Goal: Check status: Check status

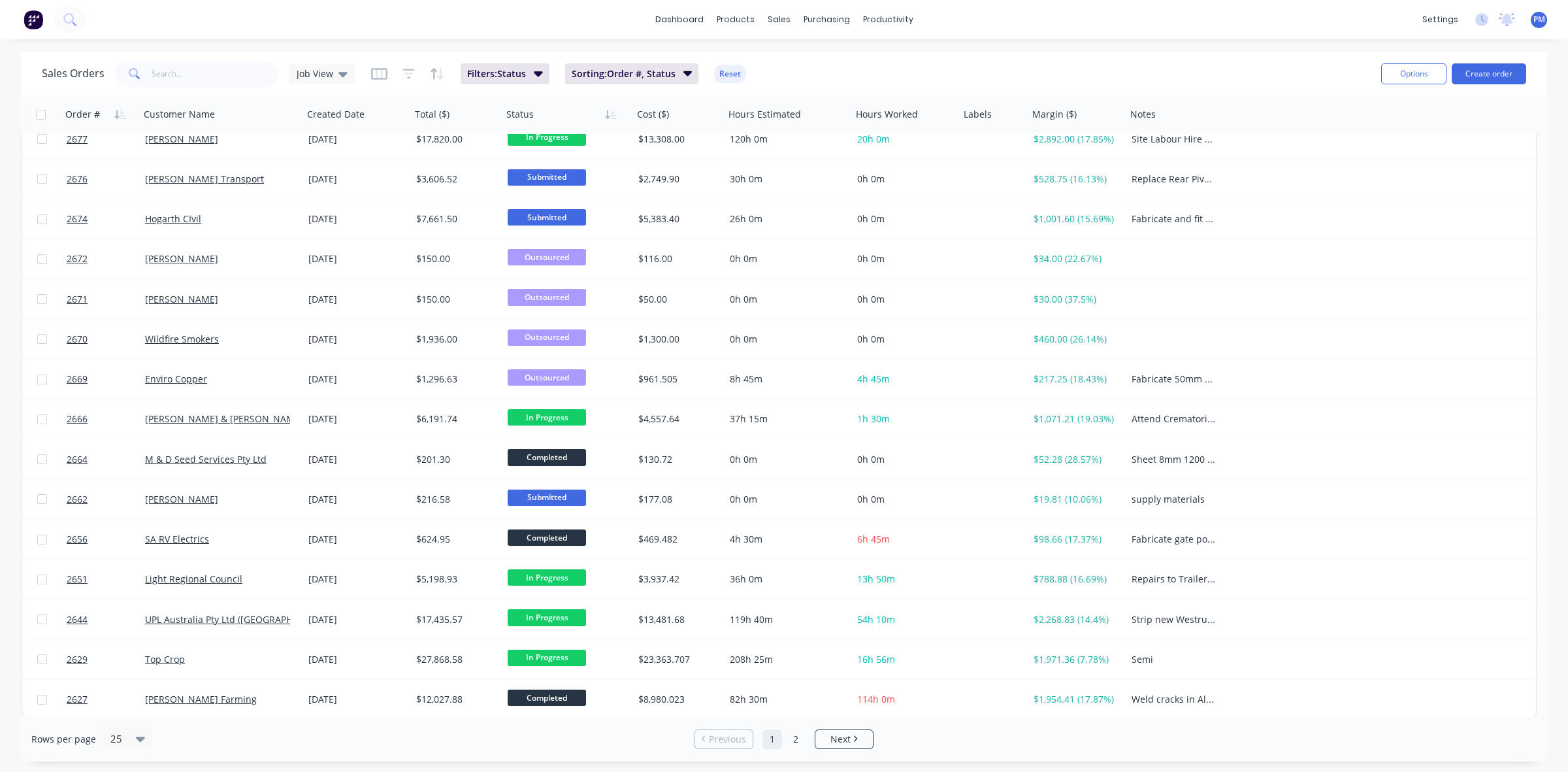
scroll to position [418, 0]
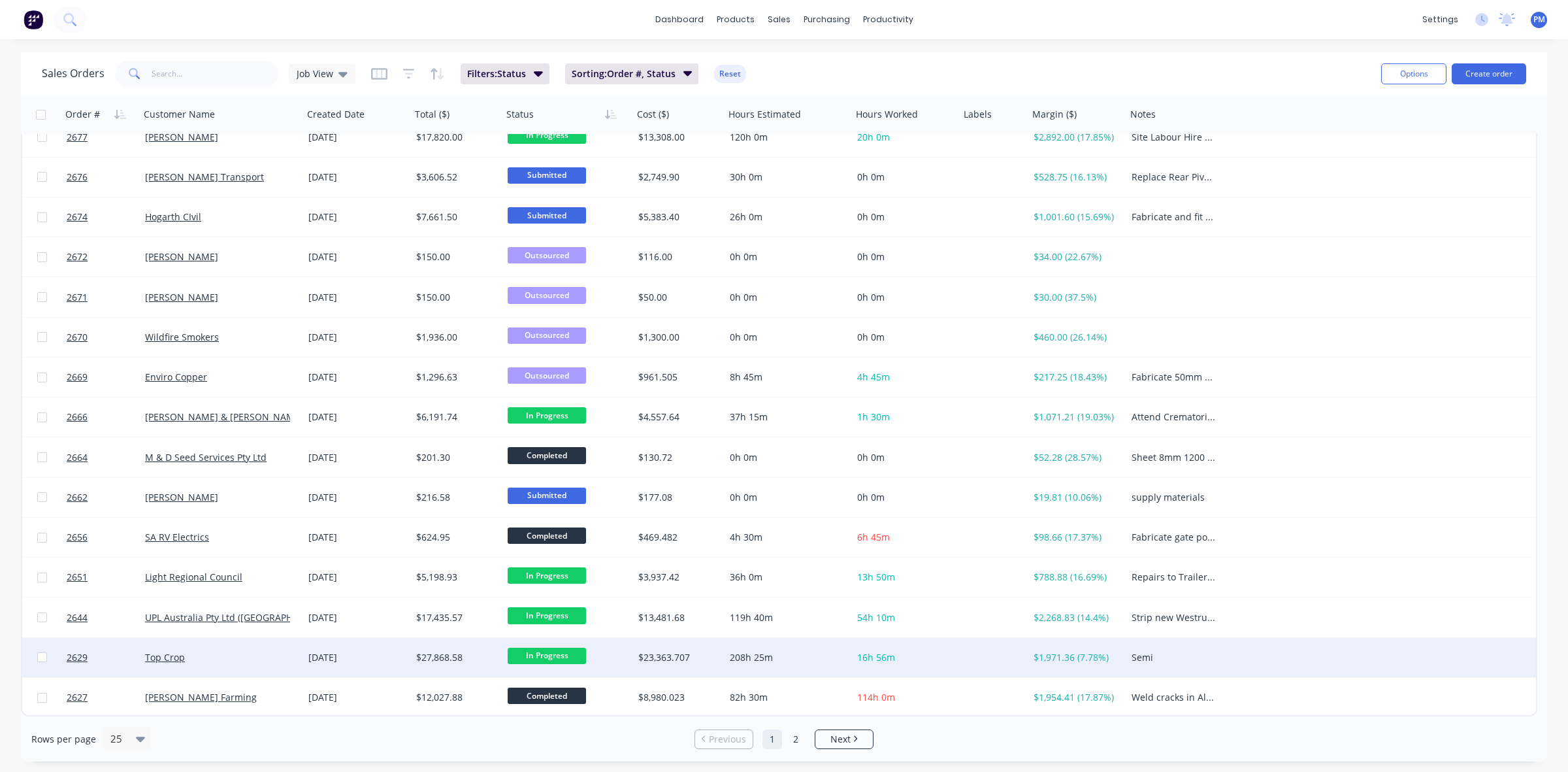
click at [254, 653] on div "Top Crop" at bounding box center [218, 658] width 145 height 13
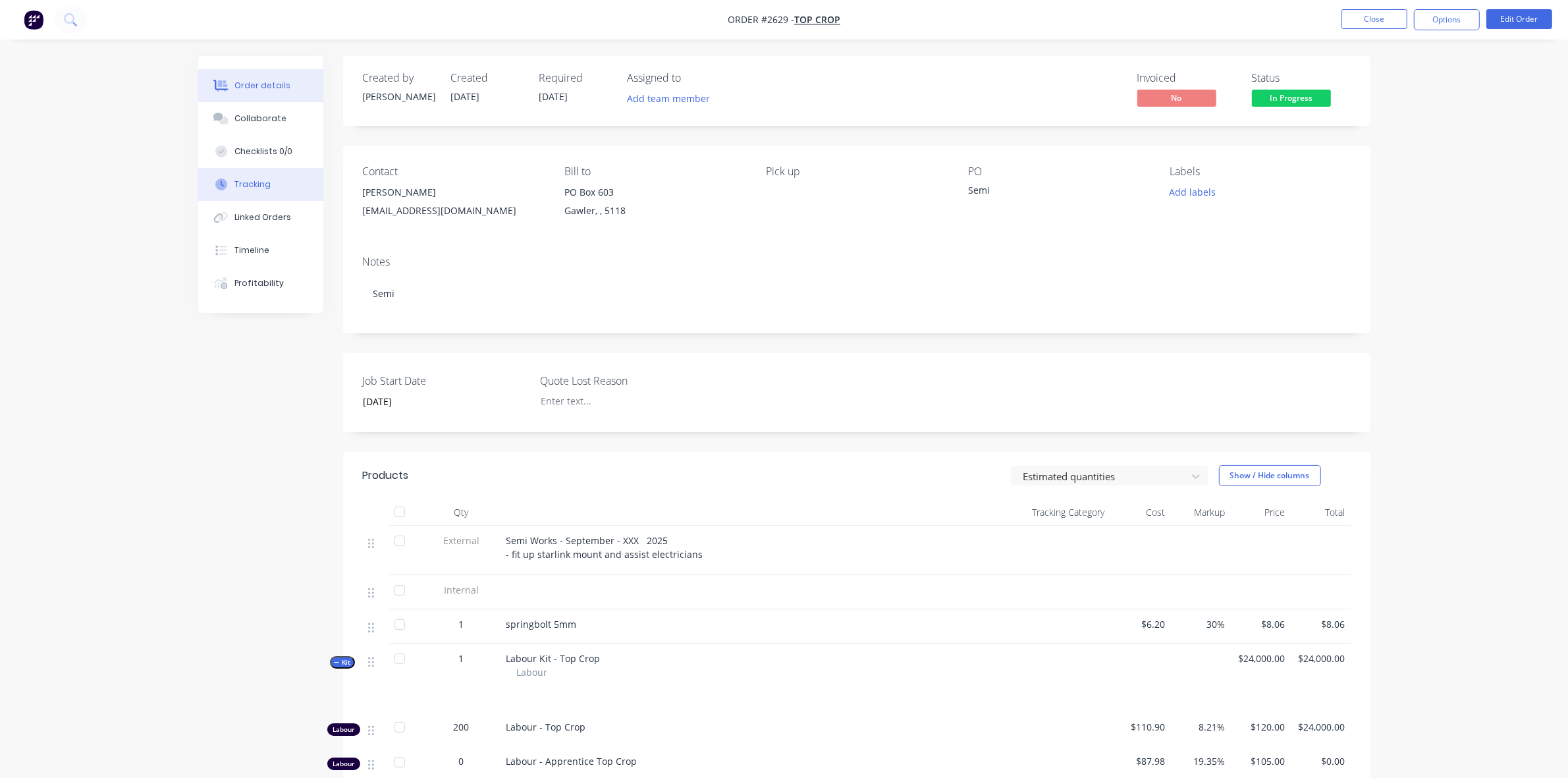
click at [259, 181] on div "Tracking" at bounding box center [253, 184] width 36 height 12
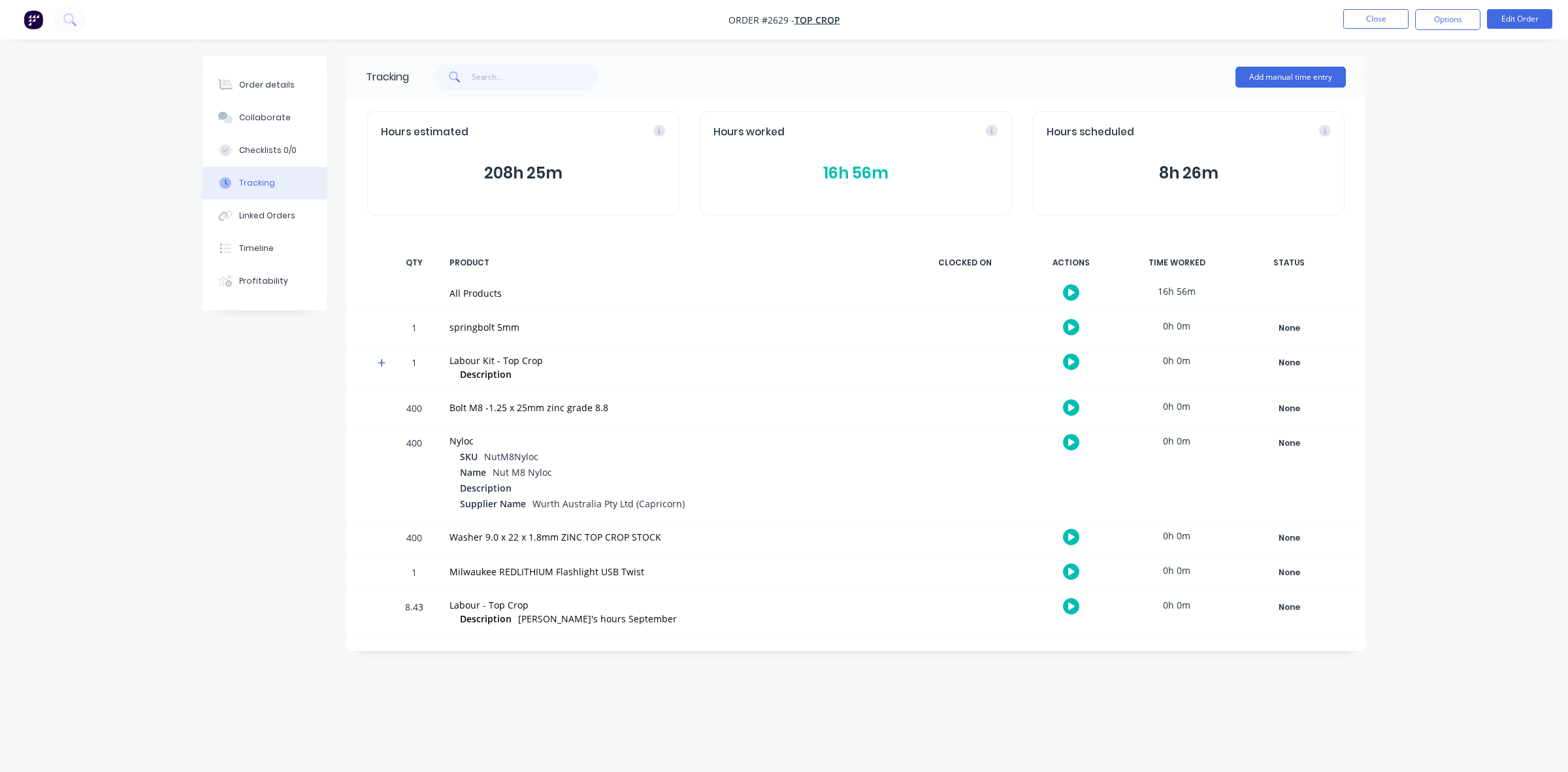
click at [838, 175] on button "16h 56m" at bounding box center [855, 173] width 284 height 25
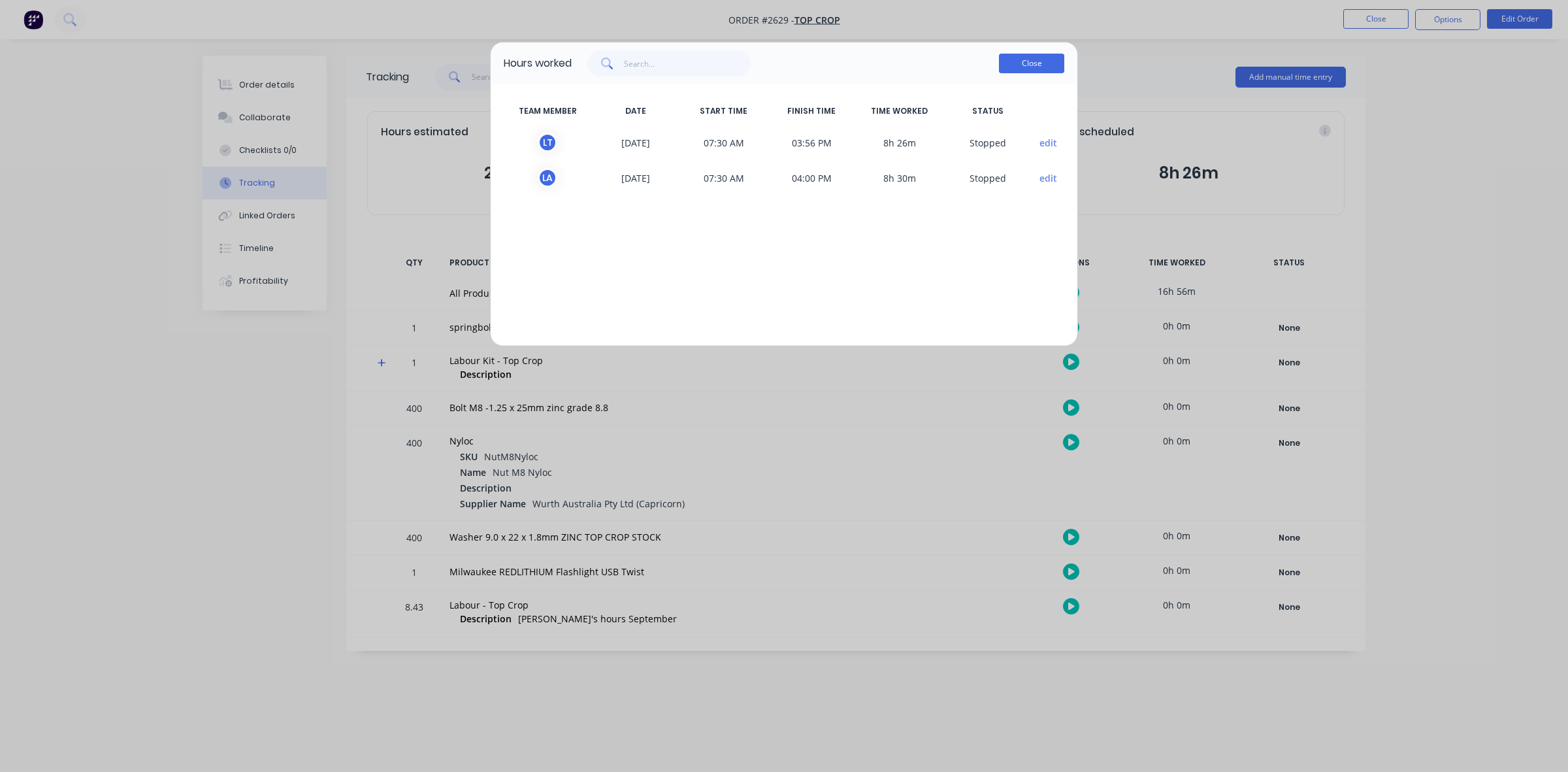
click at [1039, 54] on button "Close" at bounding box center [1032, 63] width 66 height 19
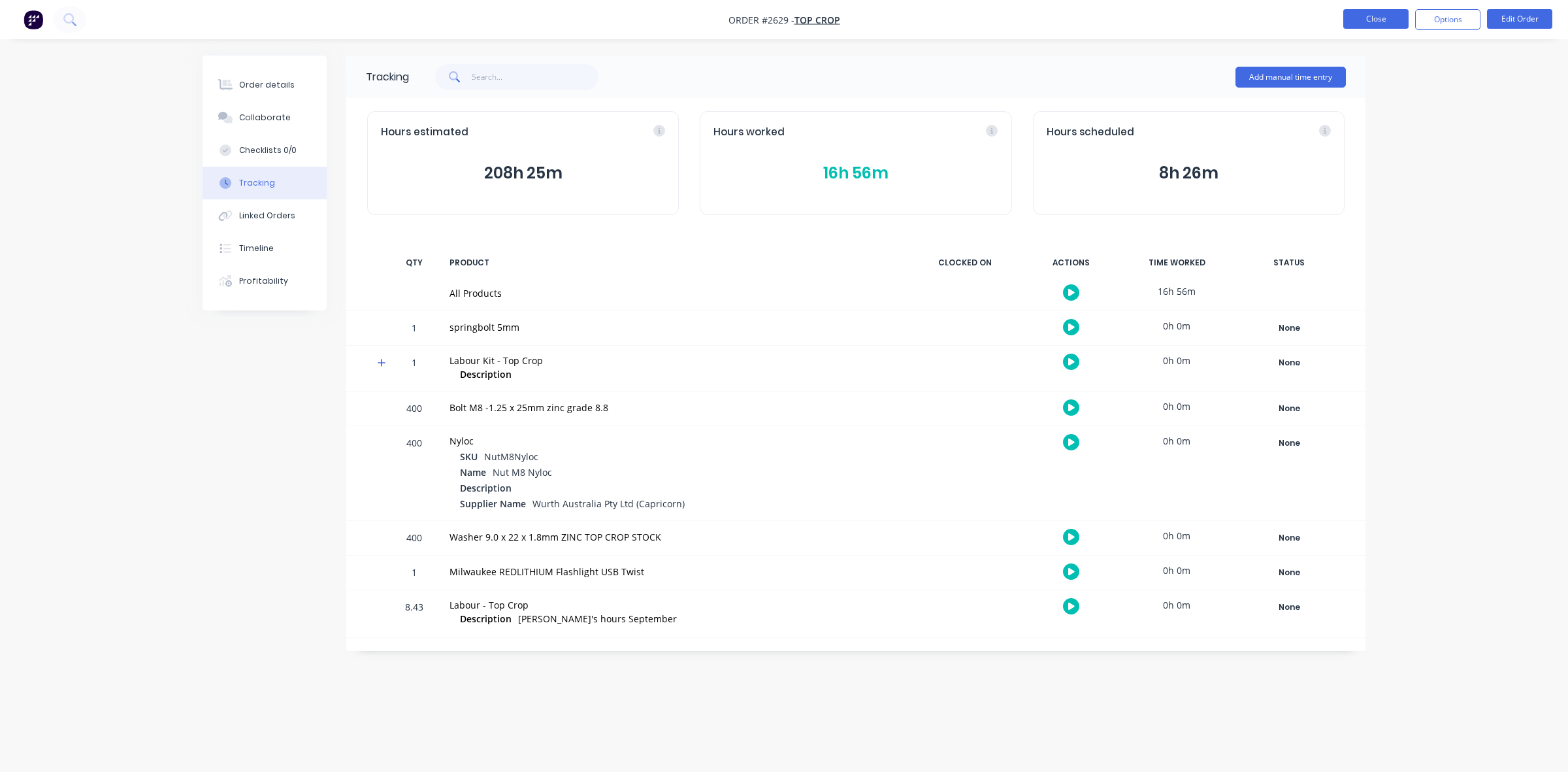
click at [1375, 18] on button "Close" at bounding box center [1376, 19] width 66 height 19
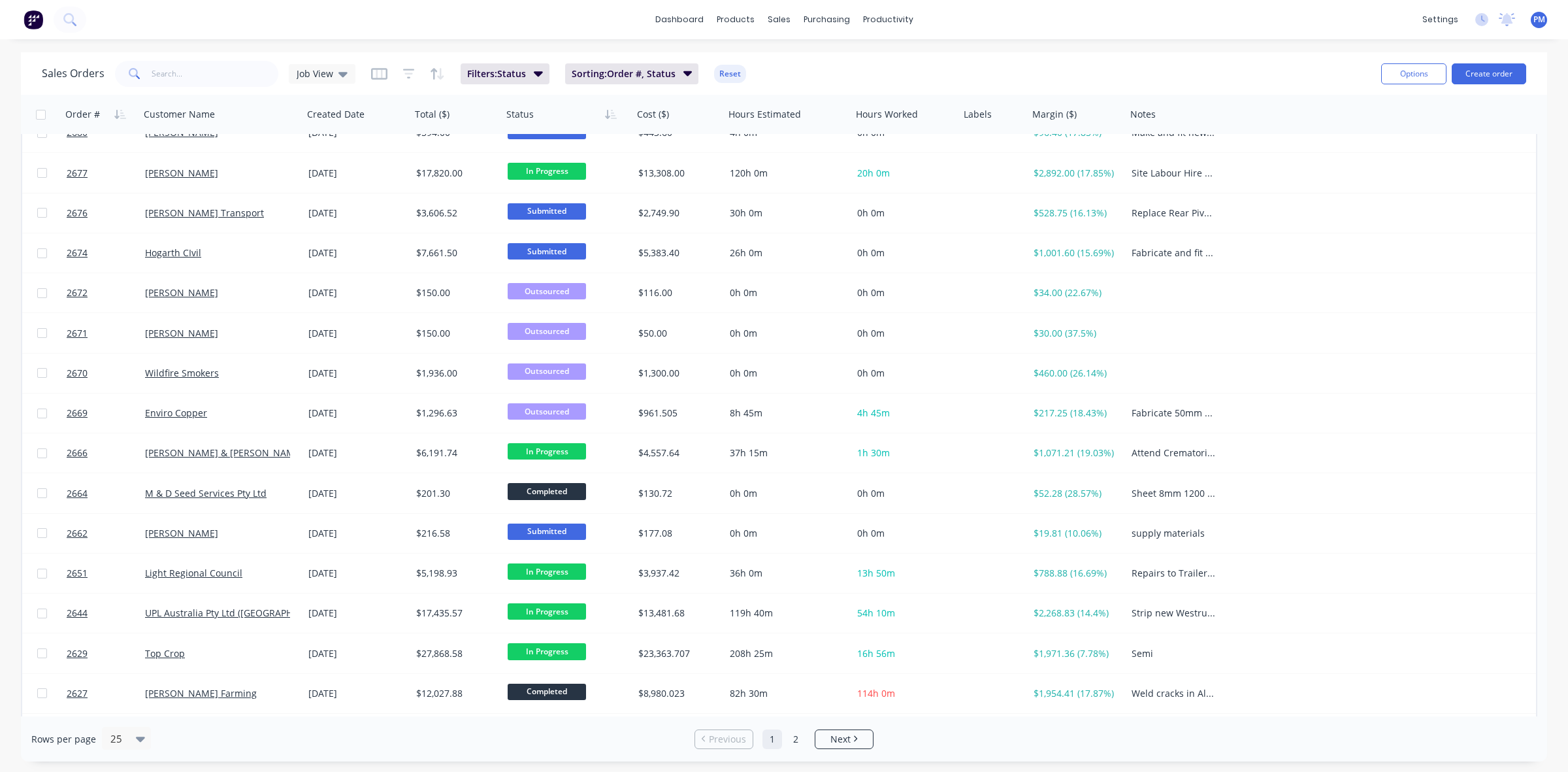
scroll to position [418, 0]
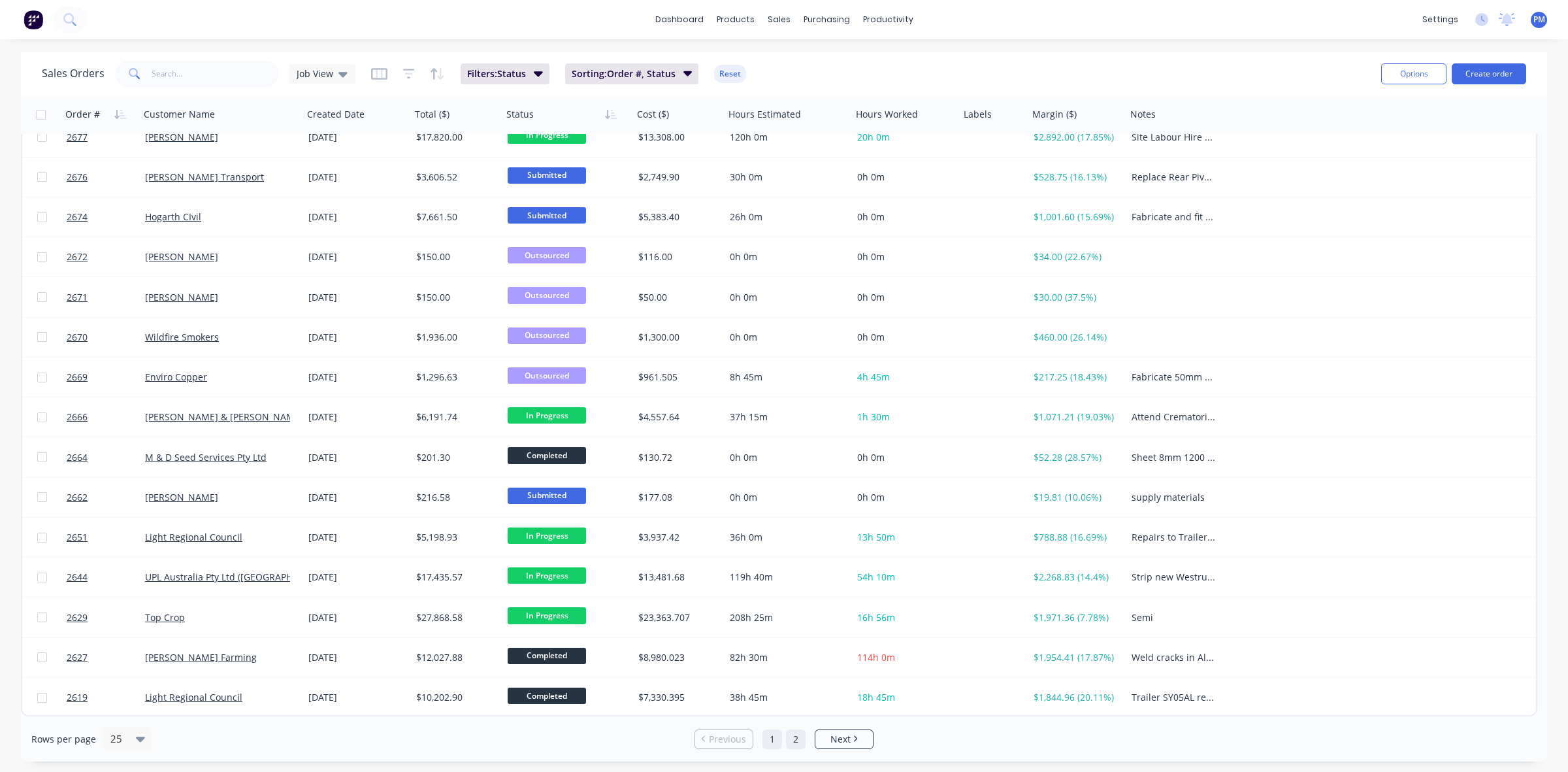
click at [794, 741] on link "2" at bounding box center [796, 739] width 19 height 19
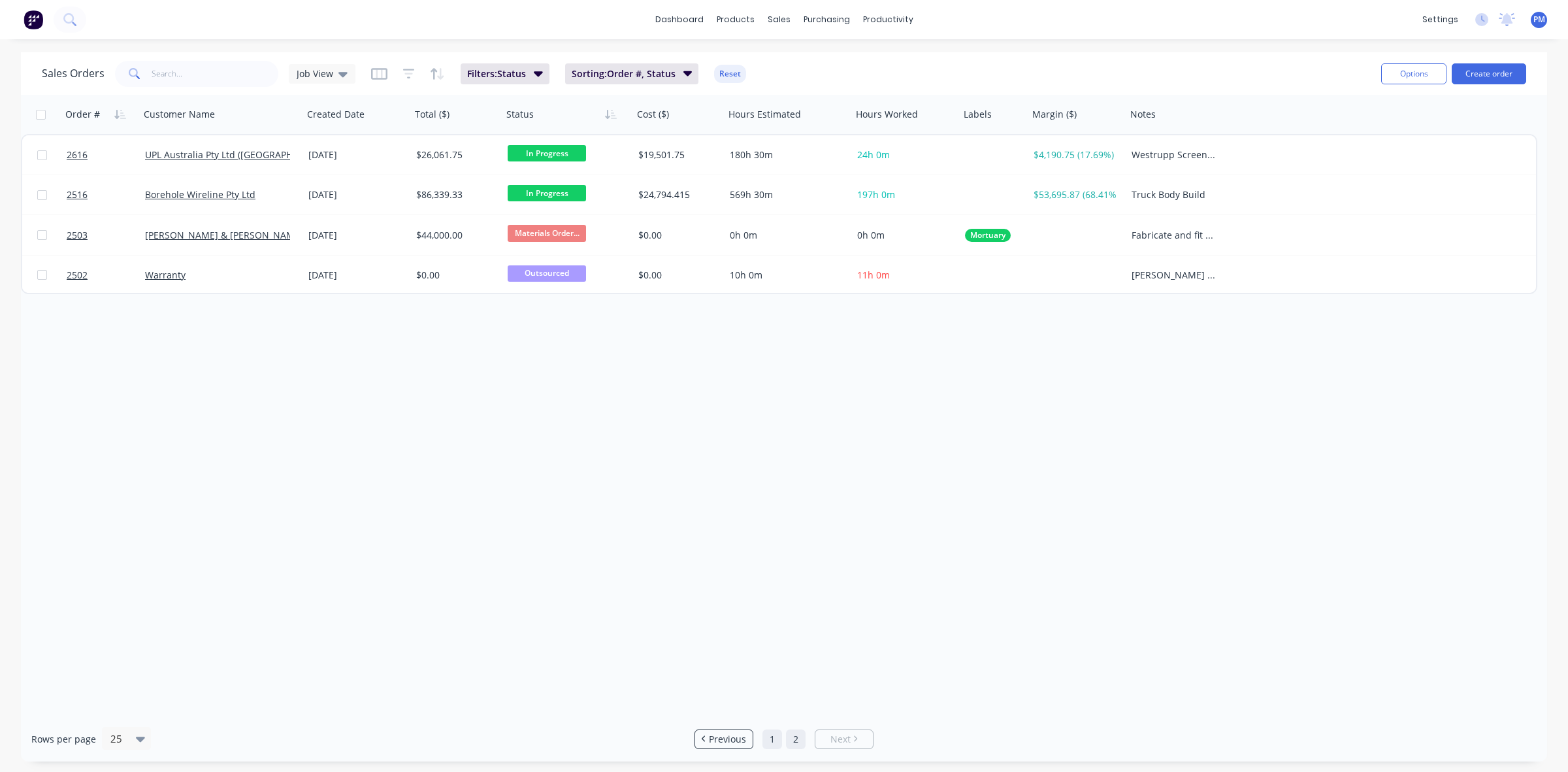
click at [772, 740] on link "1" at bounding box center [772, 739] width 19 height 19
